Goal: Complete application form

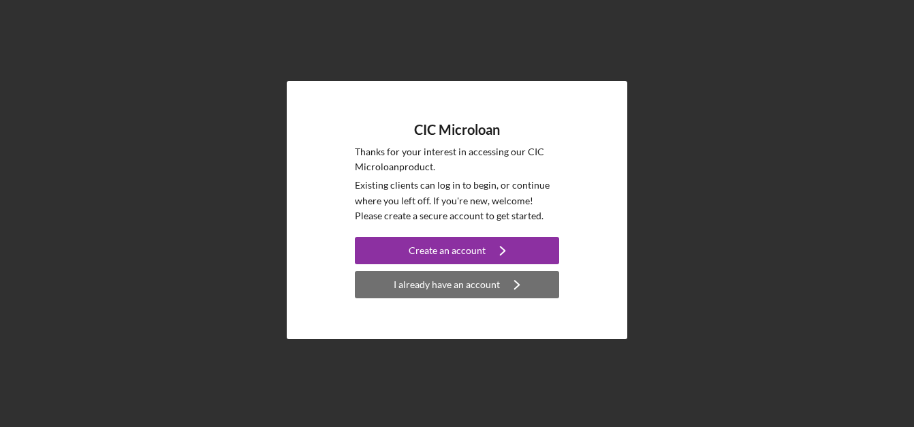
click at [445, 285] on div "I already have an account" at bounding box center [447, 284] width 106 height 27
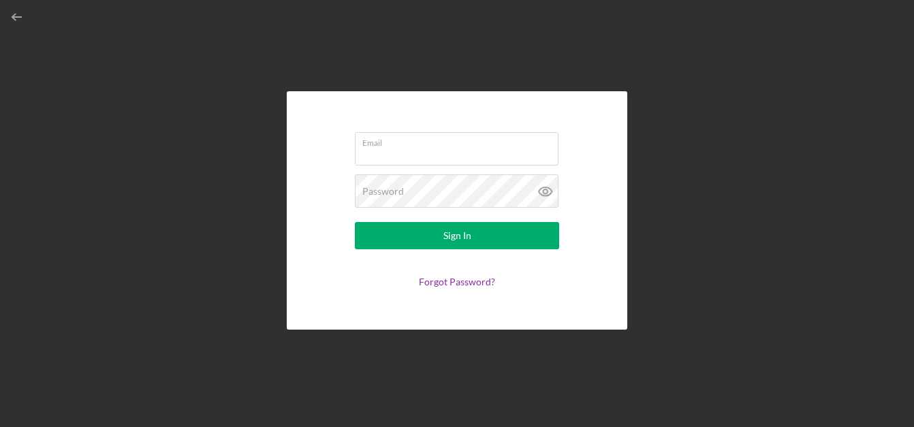
type input "[EMAIL_ADDRESS][DOMAIN_NAME]"
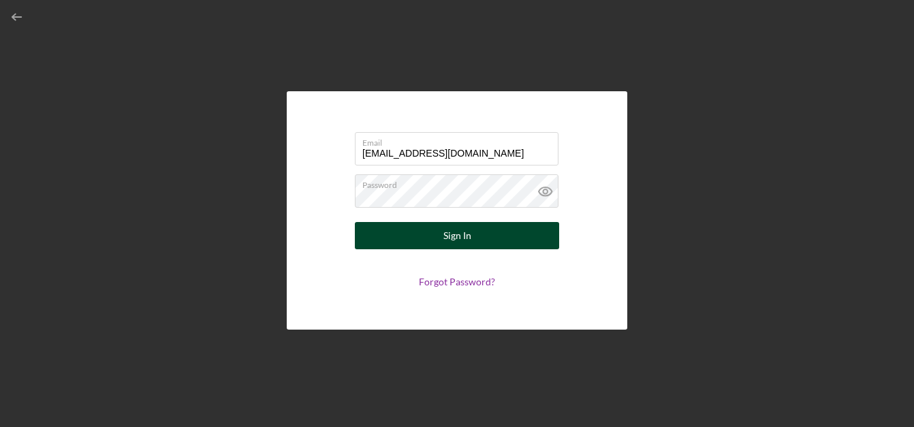
click at [434, 237] on button "Sign In" at bounding box center [457, 235] width 204 height 27
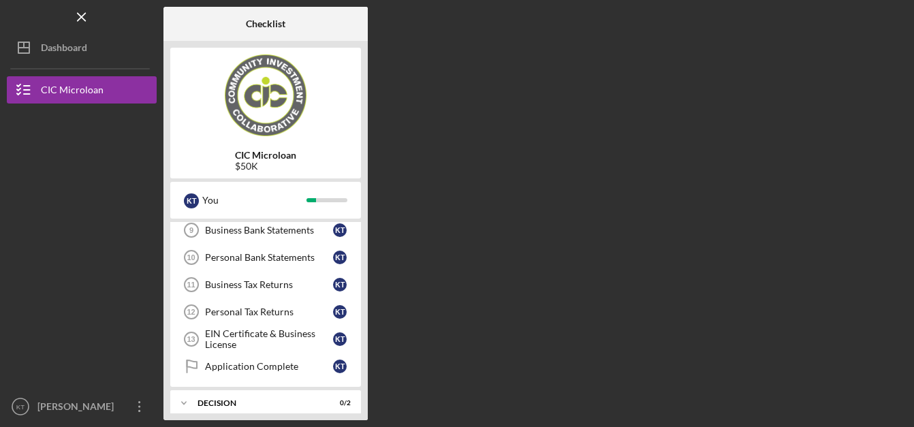
scroll to position [249, 0]
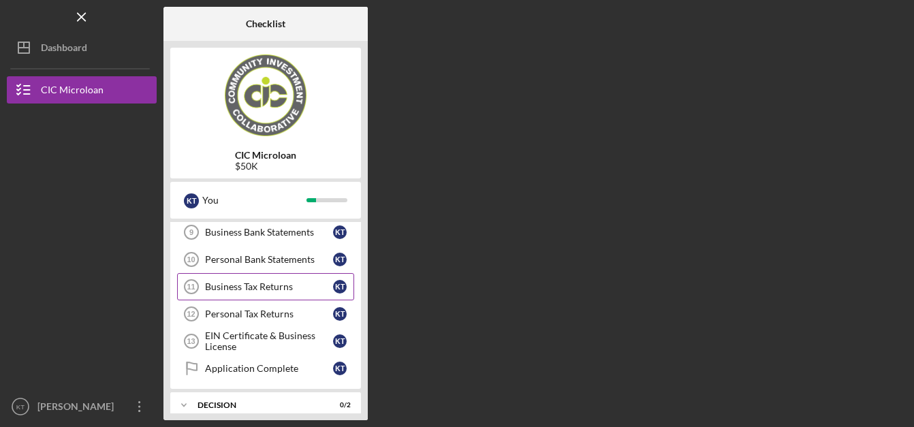
click at [255, 288] on div "Business Tax Returns" at bounding box center [269, 286] width 128 height 11
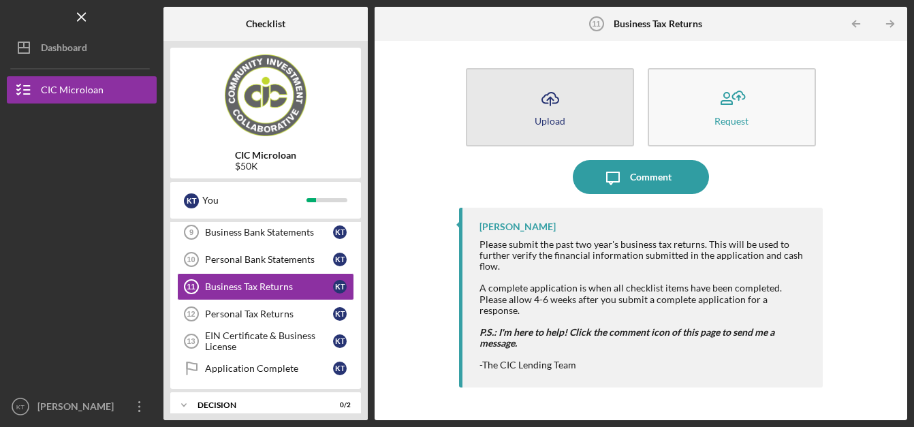
click at [570, 104] on button "Icon/Upload Upload" at bounding box center [550, 107] width 168 height 78
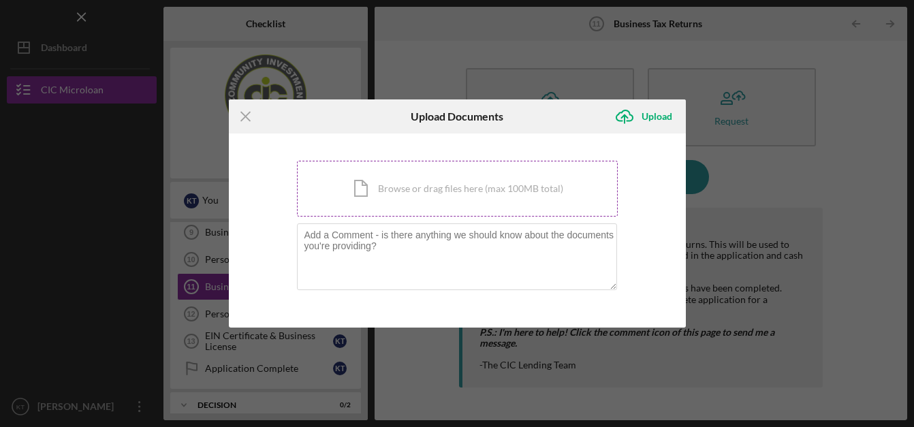
click at [442, 198] on div "Icon/Document Browse or drag files here (max 100MB total) Tap to choose files o…" at bounding box center [457, 189] width 321 height 56
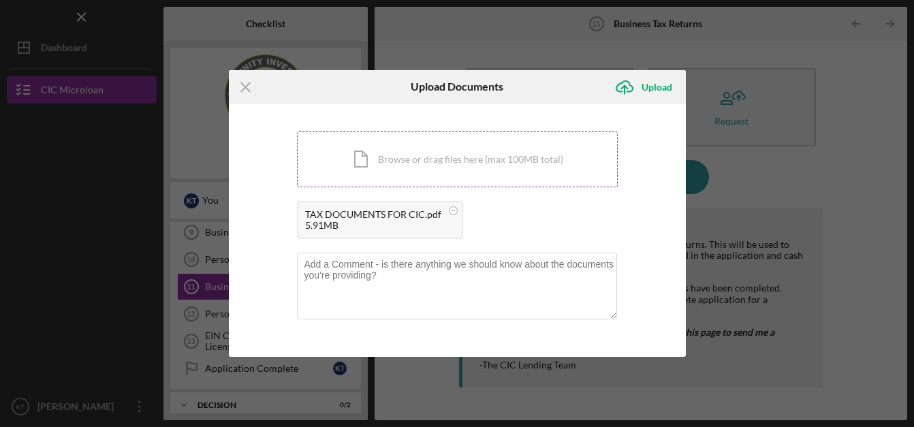
click at [402, 170] on div "Icon/Document Browse or drag files here (max 100MB total) Tap to choose files o…" at bounding box center [457, 159] width 321 height 56
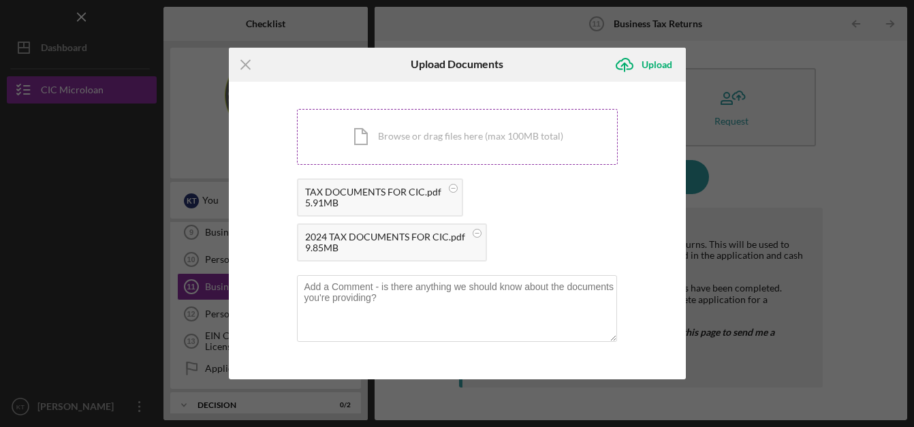
click at [460, 139] on div "Icon/Document Browse or drag files here (max 100MB total) Tap to choose files o…" at bounding box center [457, 137] width 321 height 56
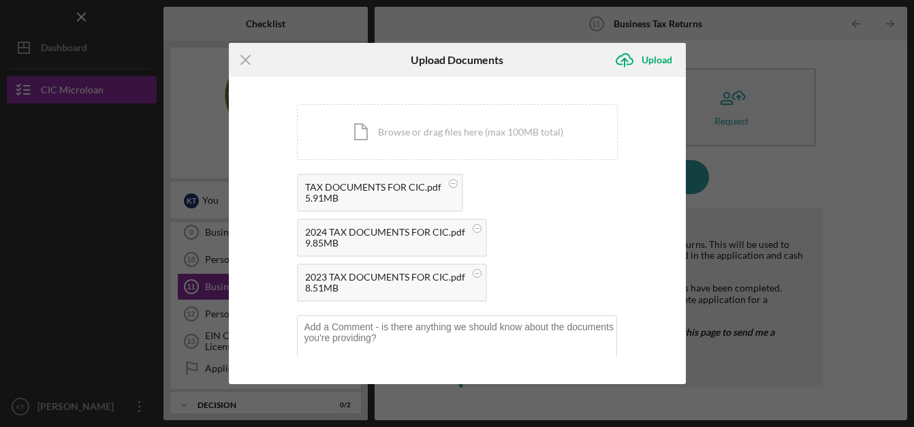
scroll to position [27, 0]
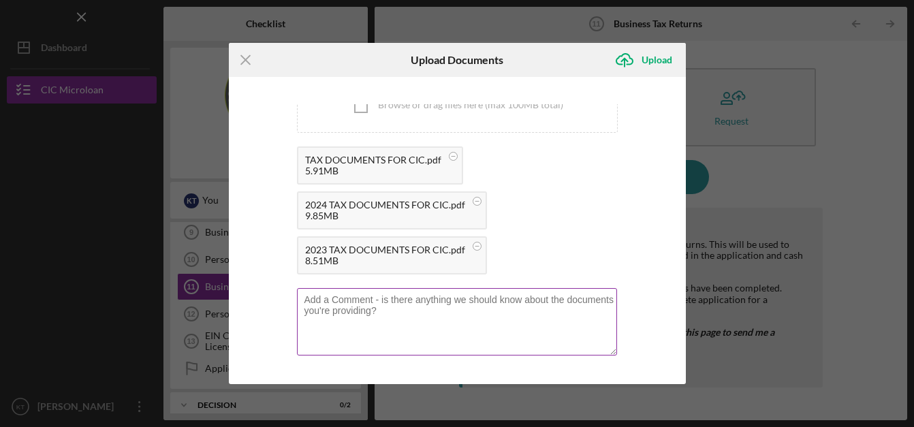
click at [317, 293] on div at bounding box center [457, 305] width 321 height 34
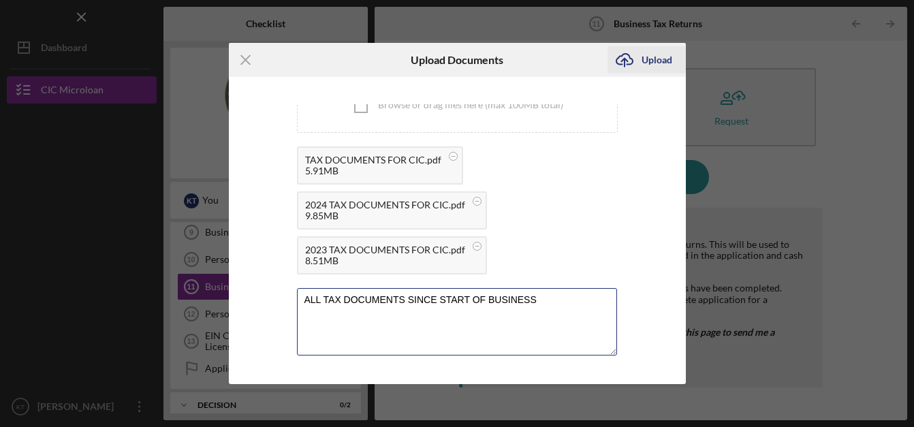
type textarea "ALL TAX DOCUMENTS SINCE START OF BUSINESS"
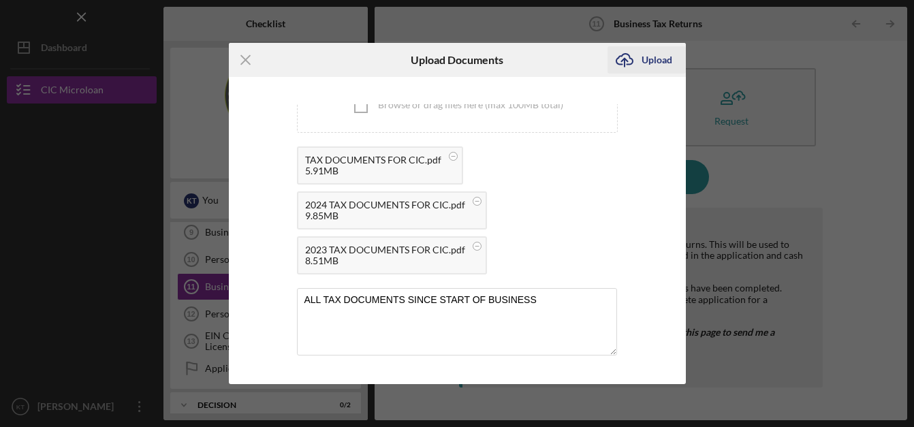
click at [656, 60] on div "Upload" at bounding box center [657, 59] width 31 height 27
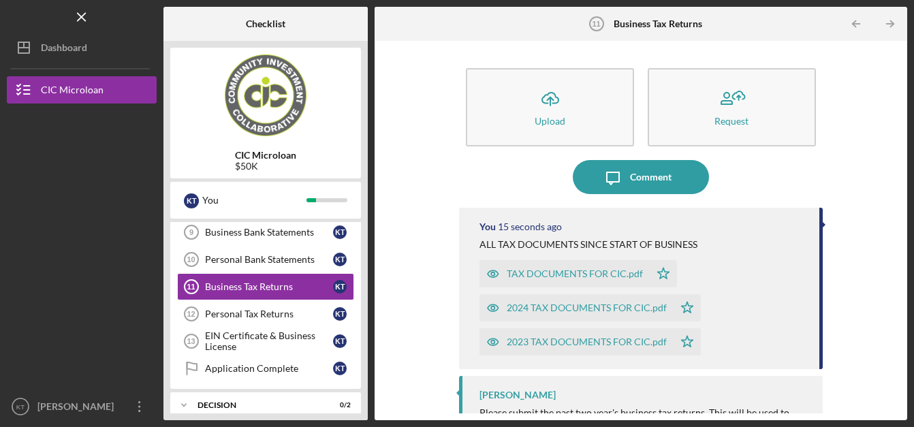
scroll to position [131, 0]
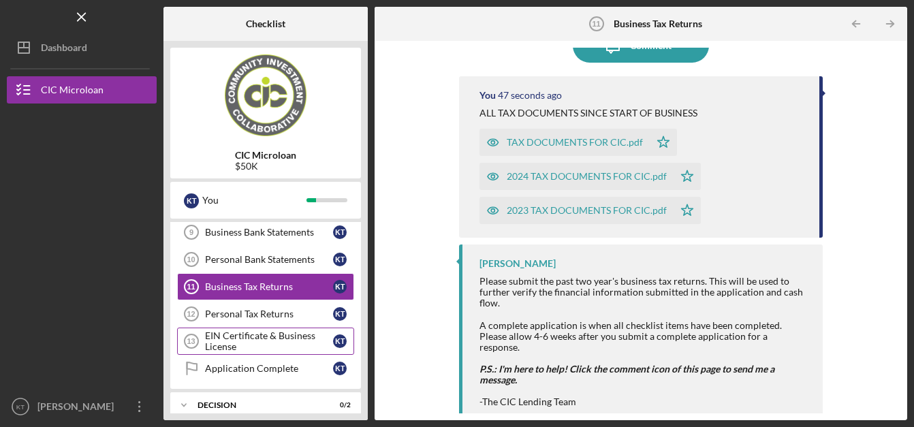
click at [266, 334] on div "EIN Certificate & Business License" at bounding box center [269, 341] width 128 height 22
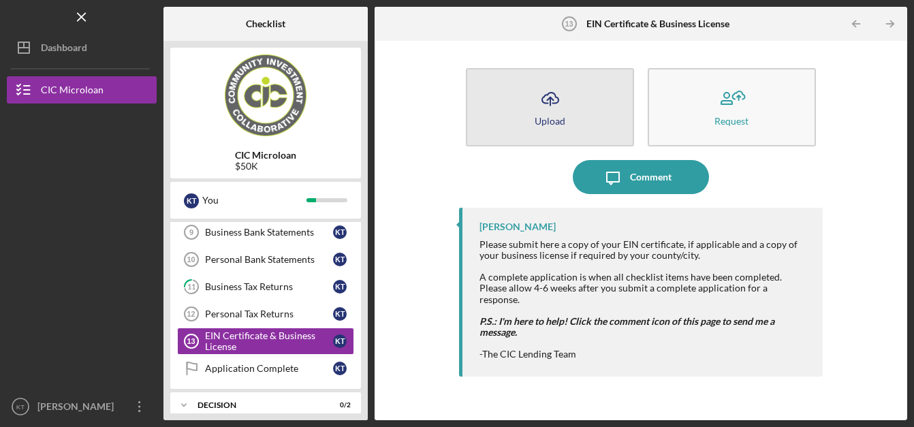
click at [551, 94] on icon "Icon/Upload" at bounding box center [550, 99] width 34 height 34
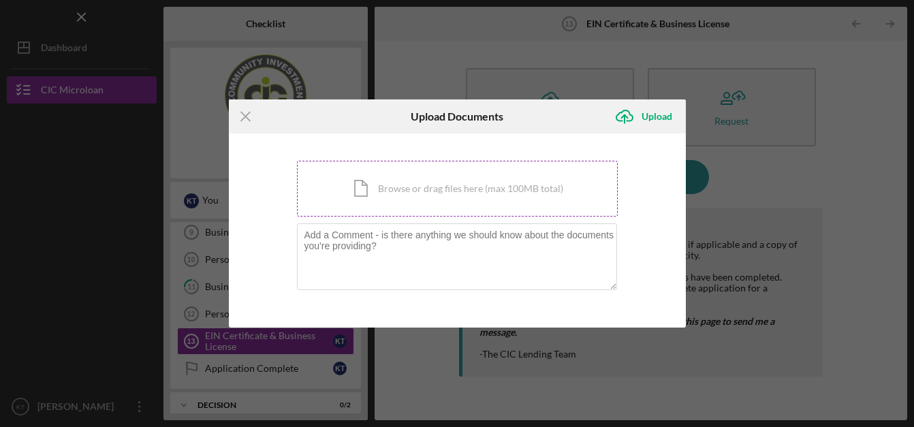
click at [415, 193] on div "Icon/Document Browse or drag files here (max 100MB total) Tap to choose files o…" at bounding box center [457, 189] width 321 height 56
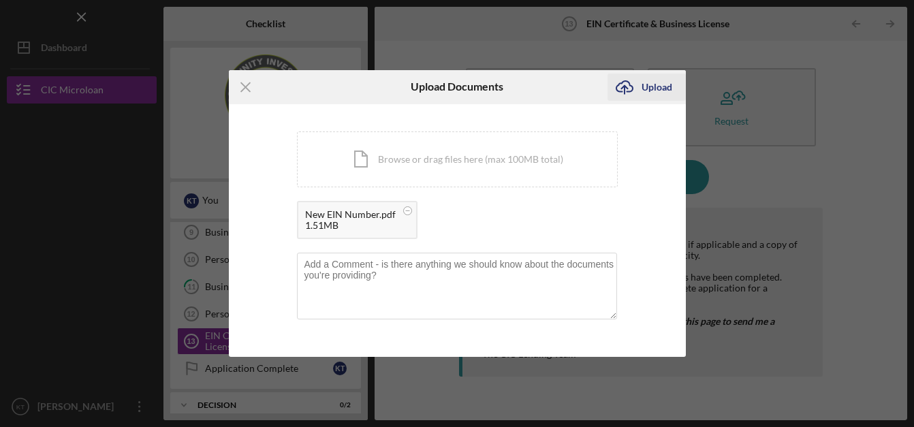
click at [657, 87] on div "Upload" at bounding box center [657, 87] width 31 height 27
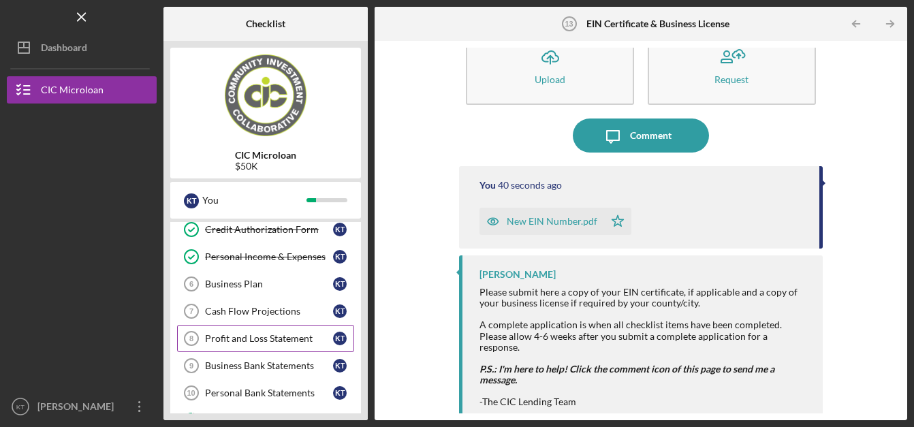
scroll to position [117, 0]
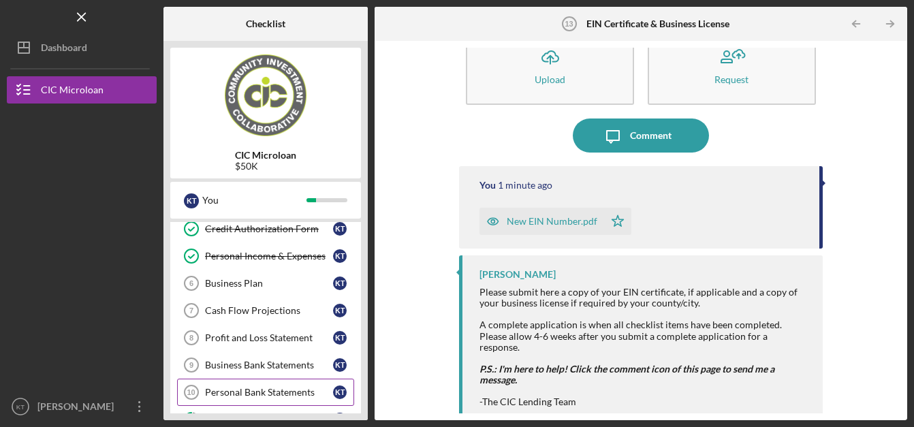
click at [221, 388] on div "Personal Bank Statements" at bounding box center [269, 392] width 128 height 11
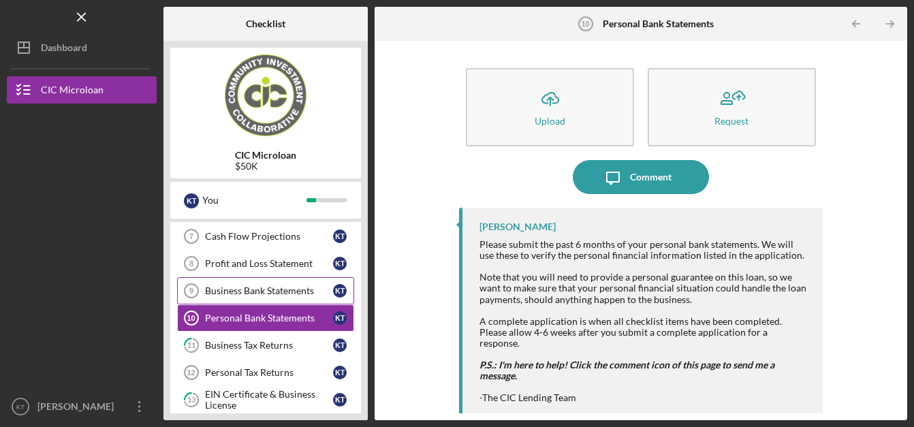
scroll to position [191, 0]
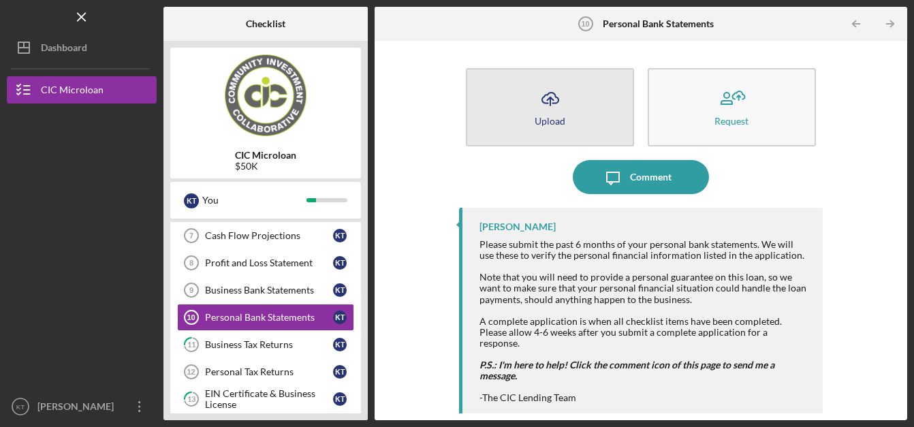
click at [536, 113] on icon "Icon/Upload" at bounding box center [550, 99] width 34 height 34
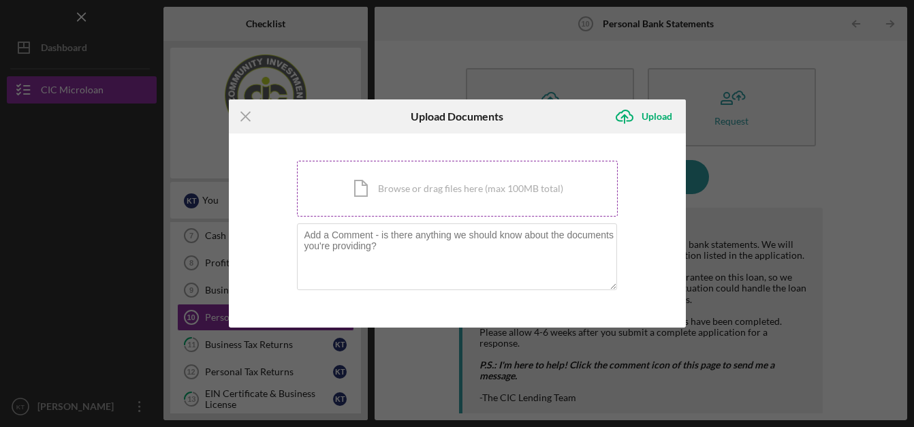
click at [371, 193] on div "Icon/Document Browse or drag files here (max 100MB total) Tap to choose files o…" at bounding box center [457, 189] width 321 height 56
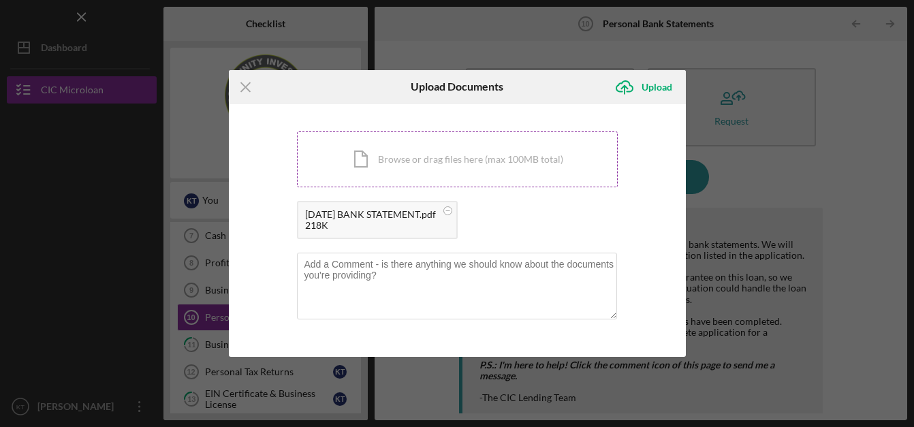
click at [404, 154] on div "Icon/Document Browse or drag files here (max 100MB total) Tap to choose files o…" at bounding box center [457, 159] width 321 height 56
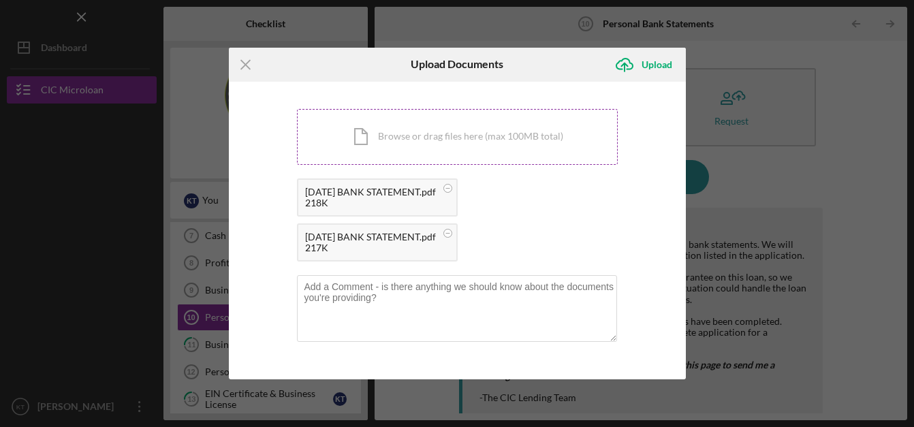
click at [475, 130] on div "Icon/Document Browse or drag files here (max 100MB total) Tap to choose files o…" at bounding box center [457, 137] width 321 height 56
click at [431, 132] on div "Icon/Document Browse or drag files here (max 100MB total) Tap to choose files o…" at bounding box center [457, 137] width 321 height 56
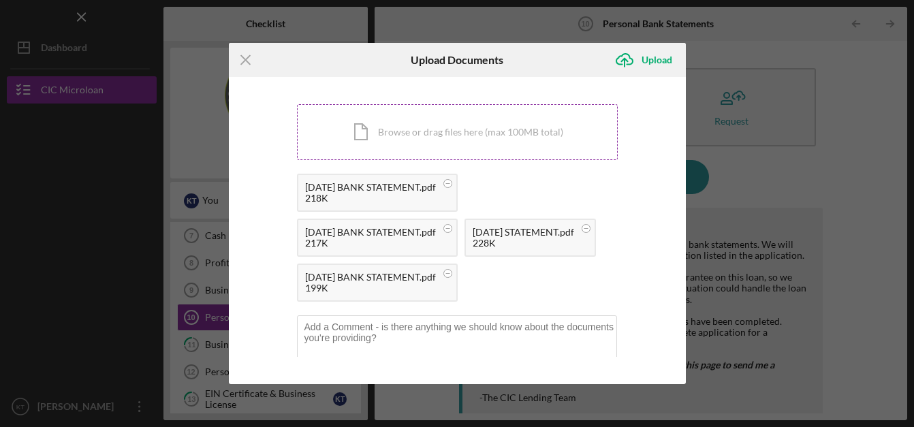
click at [508, 132] on div "Icon/Document Browse or drag files here (max 100MB total) Tap to choose files o…" at bounding box center [457, 132] width 321 height 56
click at [439, 121] on div "Icon/Document Browse or drag files here (max 100MB total) Tap to choose files o…" at bounding box center [457, 132] width 321 height 56
click at [424, 124] on div "Icon/Document Browse or drag files here (max 100MB total) Tap to choose files o…" at bounding box center [457, 132] width 321 height 56
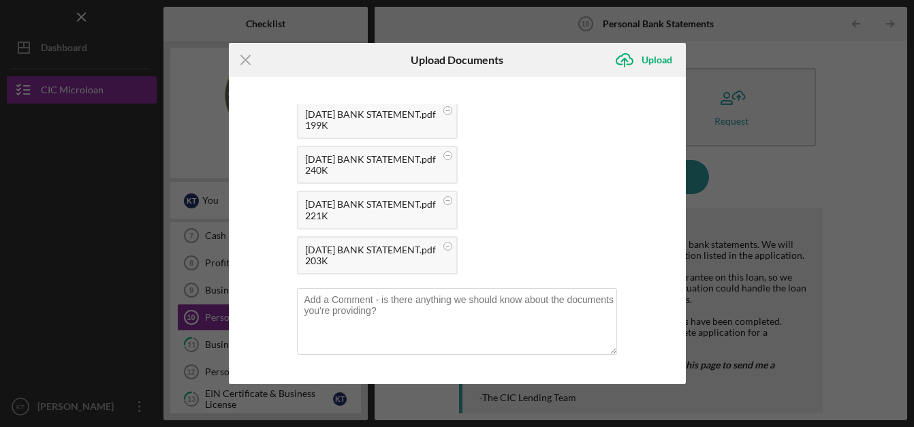
scroll to position [208, 0]
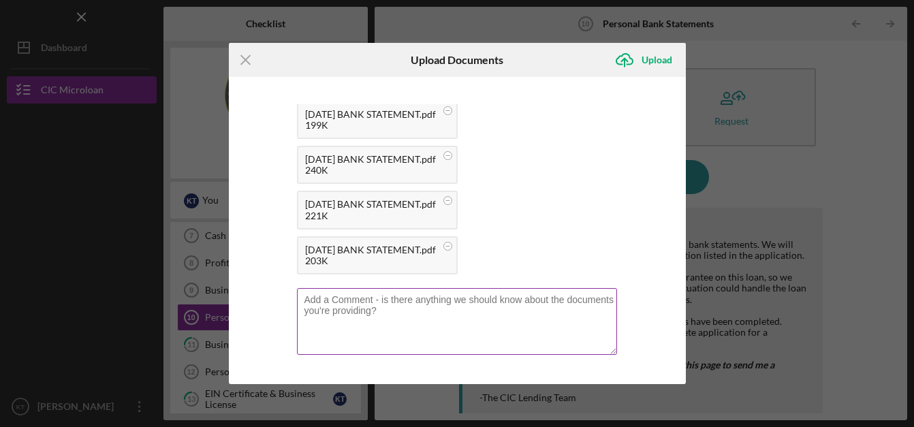
click at [317, 298] on textarea at bounding box center [457, 321] width 320 height 67
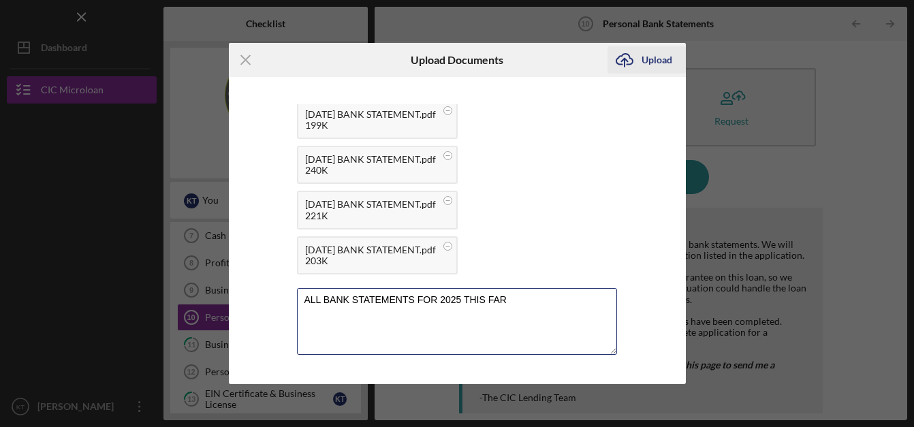
type textarea "ALL BANK STATEMENTS FOR 2025 THIS FAR"
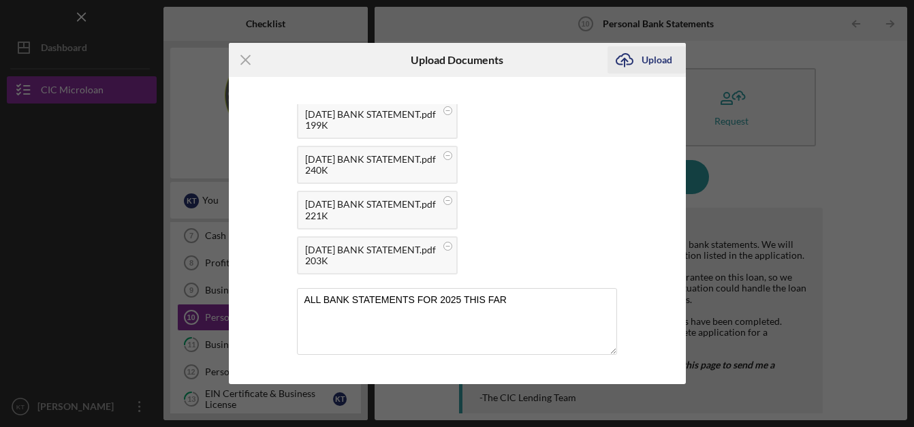
click at [649, 58] on div "Upload" at bounding box center [657, 59] width 31 height 27
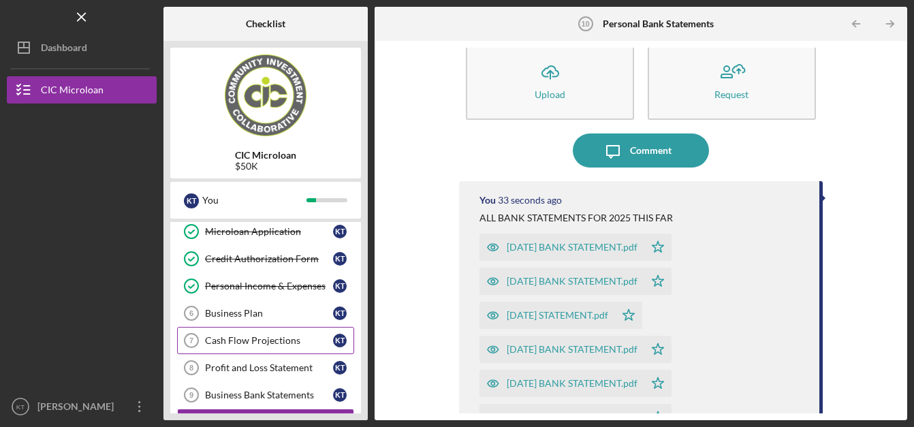
scroll to position [87, 0]
